Goal: Information Seeking & Learning: Learn about a topic

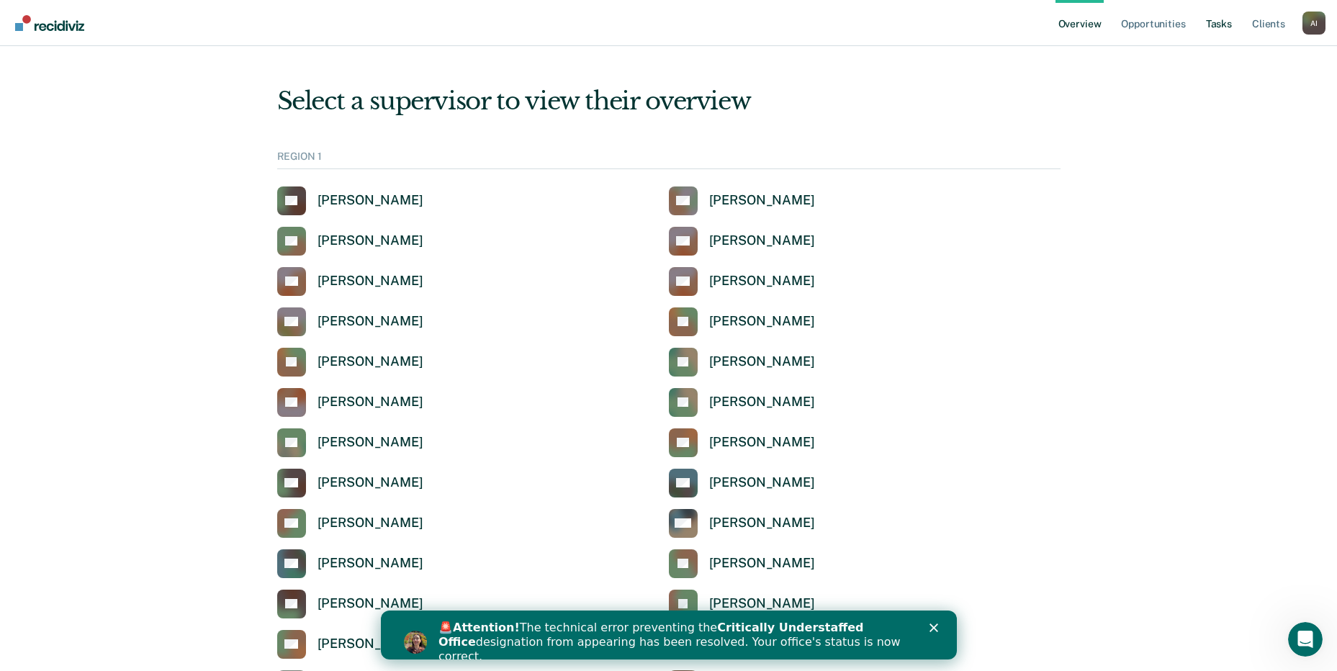
click at [1217, 19] on link "Tasks" at bounding box center [1219, 23] width 32 height 46
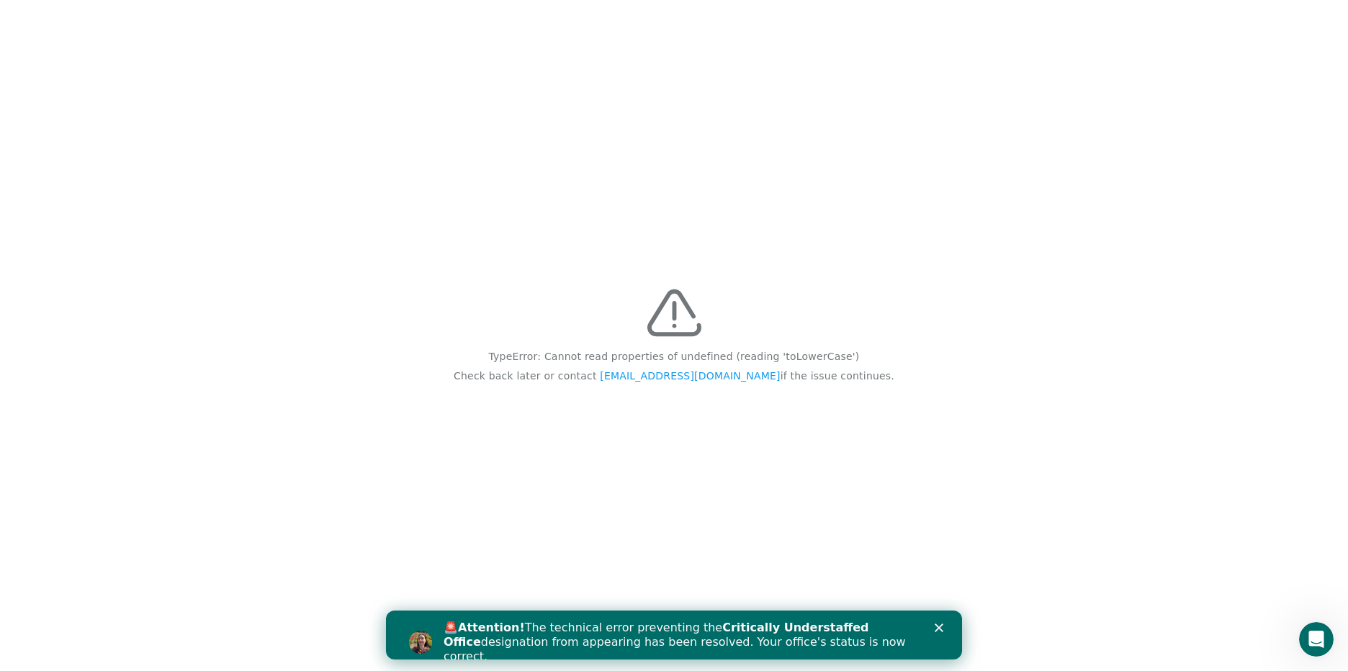
click at [679, 320] on img at bounding box center [674, 313] width 54 height 54
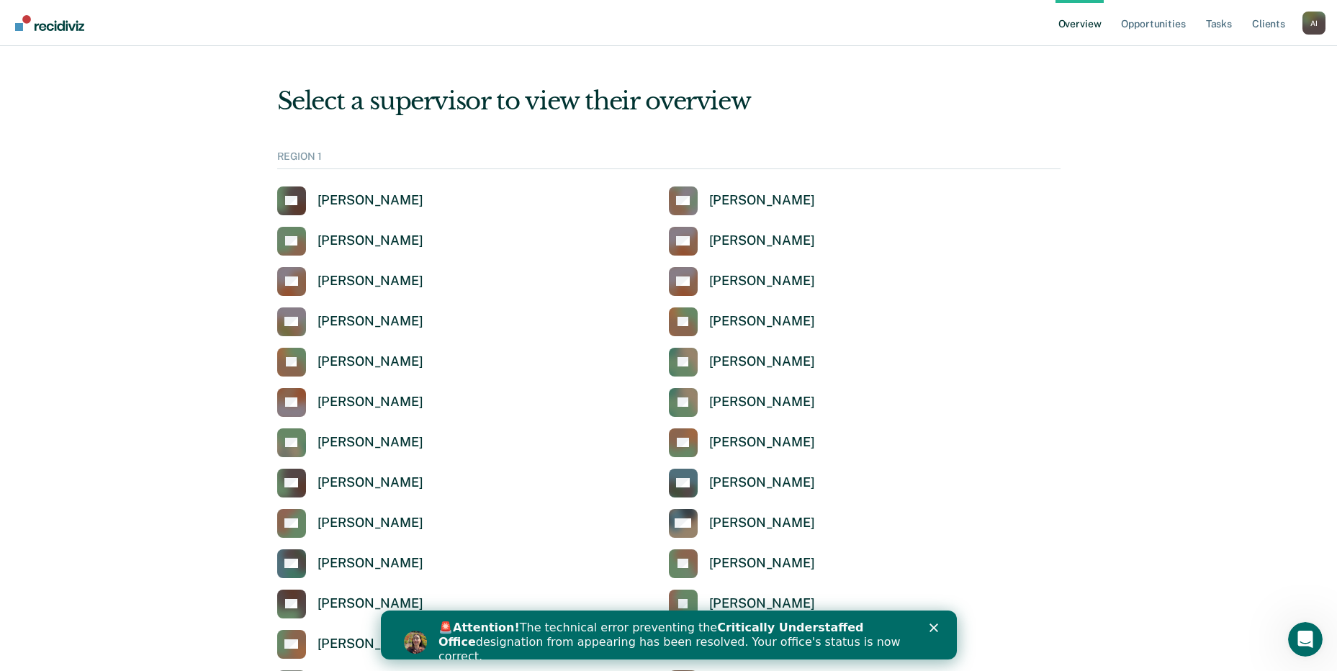
click at [930, 628] on icon "Close" at bounding box center [933, 627] width 9 height 9
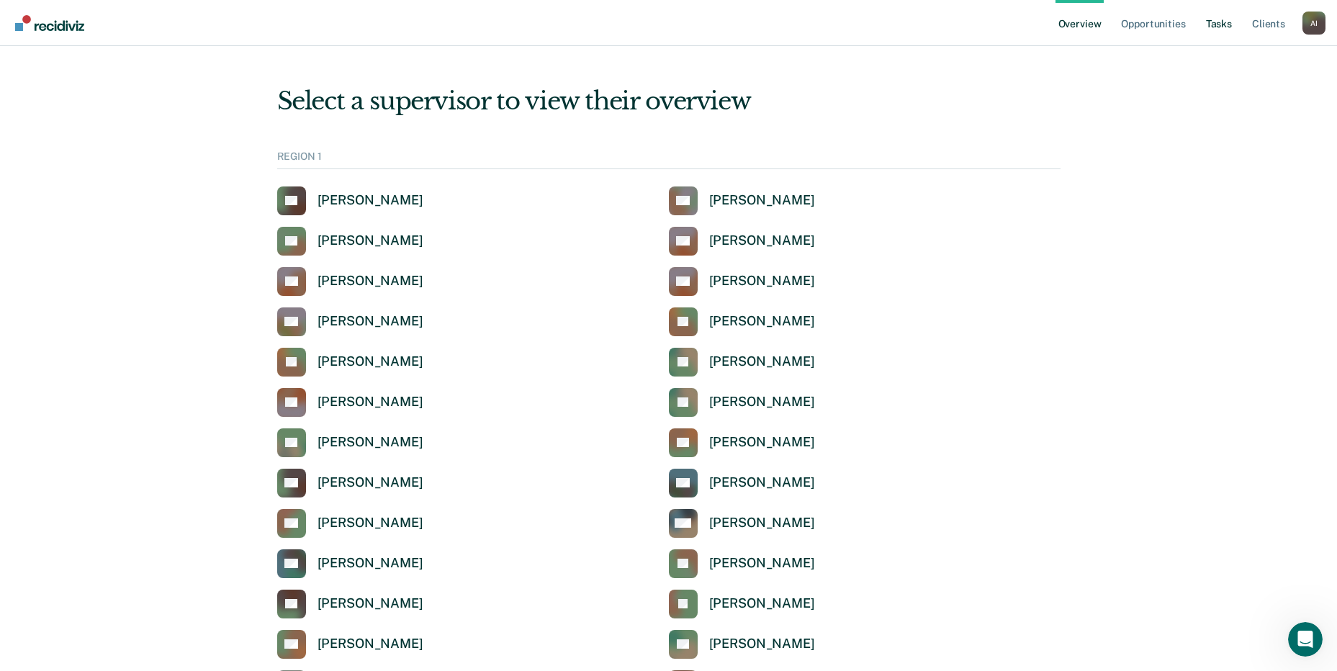
click at [1210, 24] on link "Tasks" at bounding box center [1219, 23] width 32 height 46
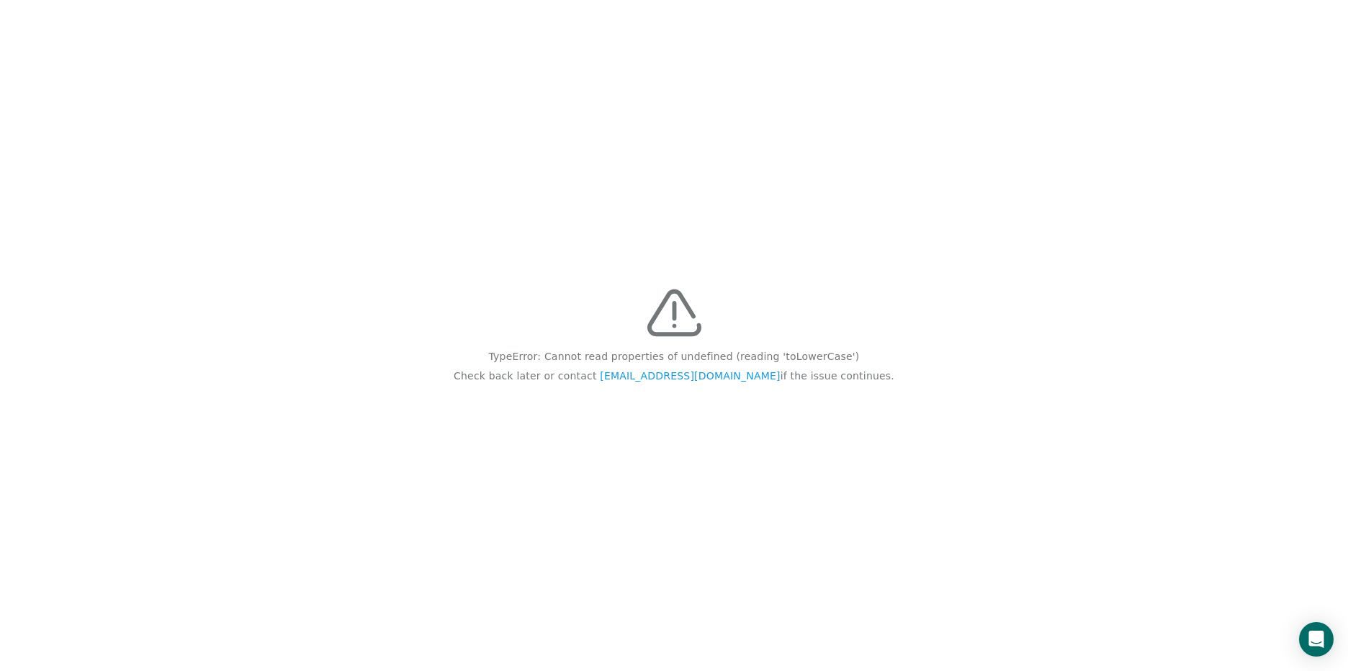
click at [846, 110] on div "TypeError: Cannot read properties of undefined (reading 'toLowerCase') Check ba…" at bounding box center [674, 335] width 1348 height 671
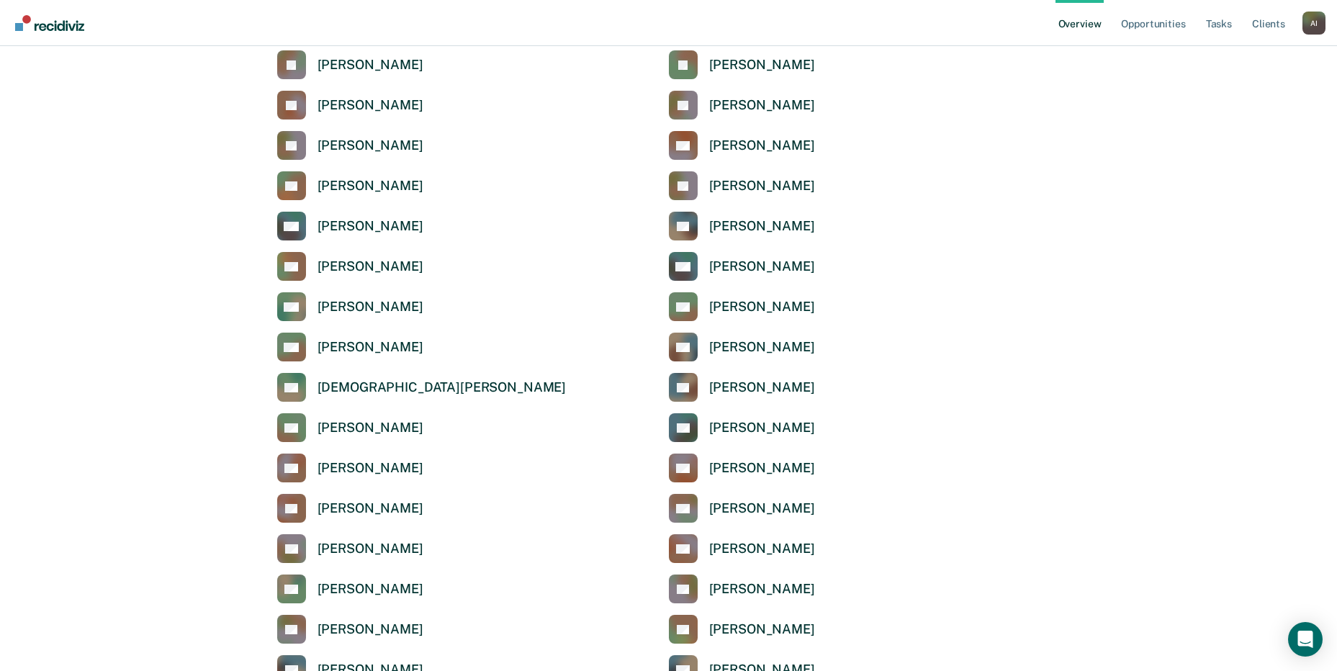
scroll to position [1440, 0]
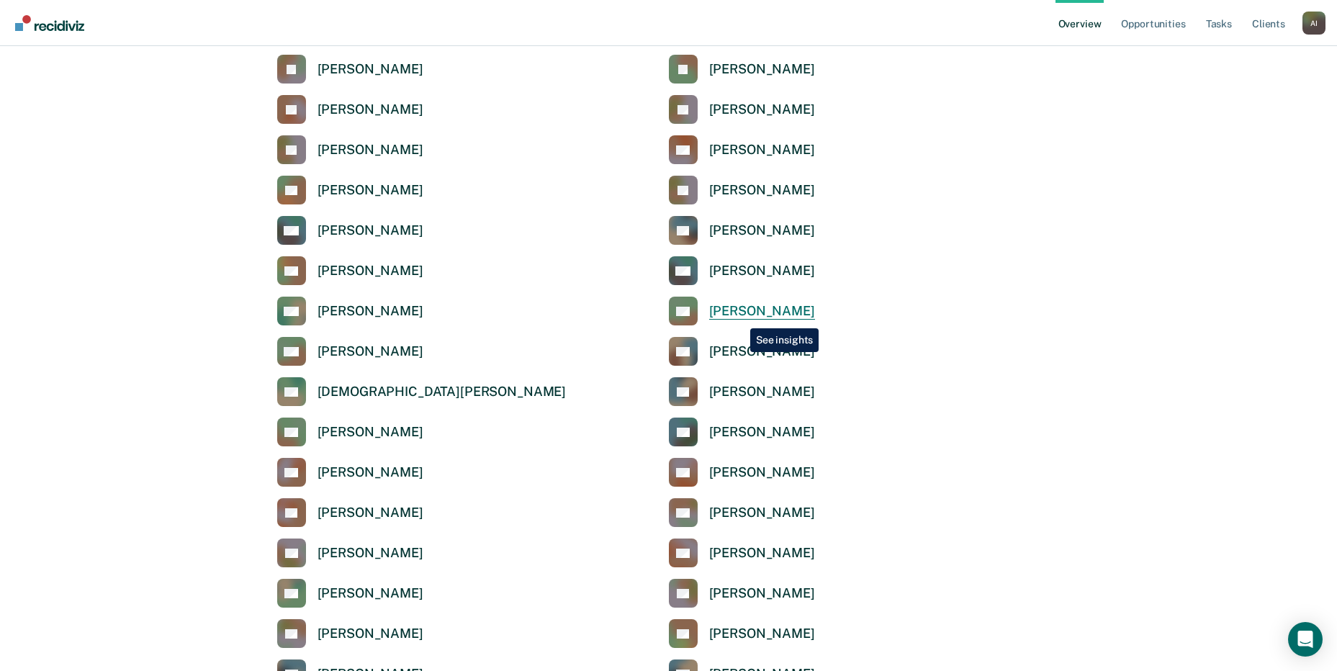
click at [739, 317] on div "[PERSON_NAME]" at bounding box center [762, 311] width 106 height 17
